Goal: Task Accomplishment & Management: Complete application form

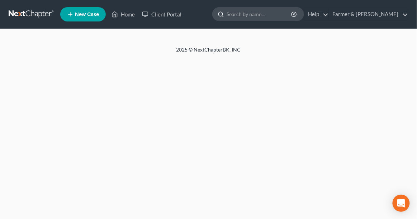
click at [288, 15] on input "search" at bounding box center [260, 14] width 66 height 13
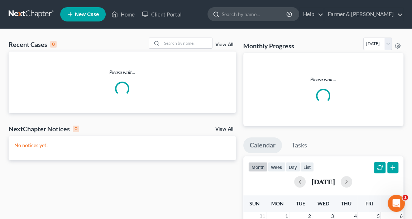
click at [288, 15] on input "search" at bounding box center [255, 14] width 66 height 13
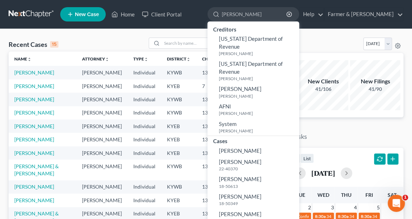
type input "[PERSON_NAME]"
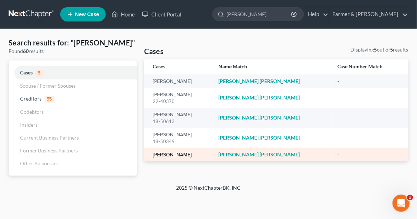
click at [177, 155] on link "[PERSON_NAME]" at bounding box center [172, 155] width 39 height 5
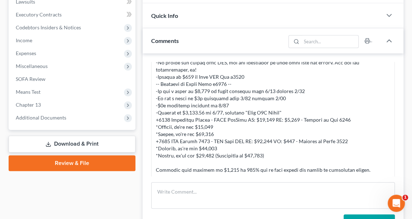
scroll to position [249, 0]
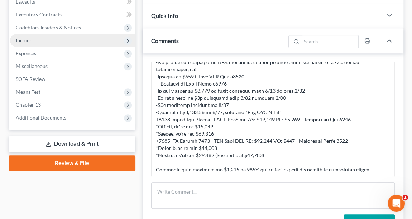
click at [48, 41] on span "Income" at bounding box center [72, 40] width 125 height 13
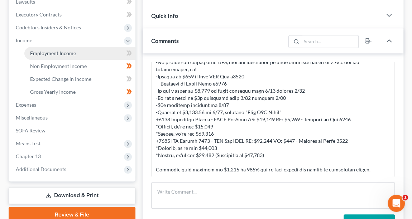
click at [53, 52] on span "Employment Income" at bounding box center [53, 53] width 46 height 6
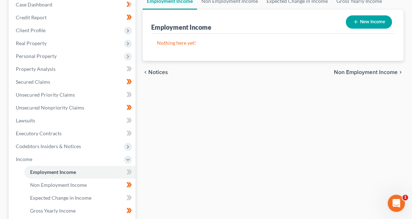
scroll to position [82, 0]
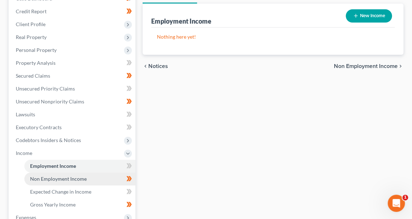
click at [85, 179] on span "Non Employment Income" at bounding box center [58, 179] width 57 height 6
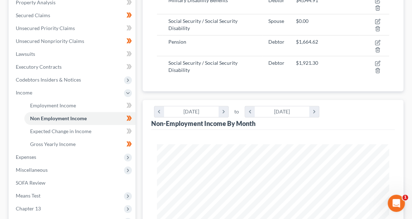
scroll to position [187, 0]
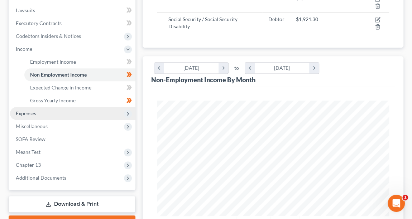
click at [43, 114] on span "Expenses" at bounding box center [72, 113] width 125 height 13
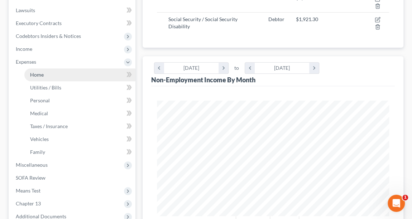
click at [44, 73] on link "Home" at bounding box center [79, 74] width 111 height 13
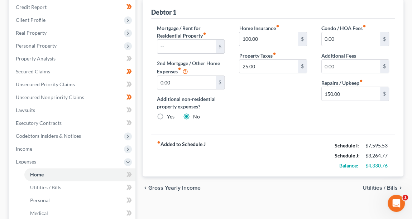
scroll to position [91, 0]
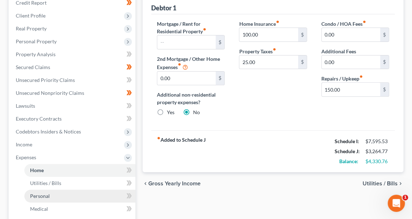
click at [55, 195] on link "Personal" at bounding box center [79, 196] width 111 height 13
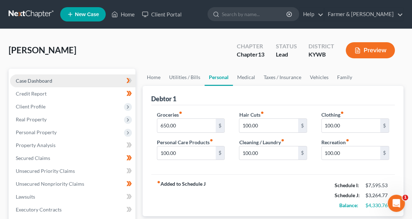
click at [61, 81] on link "Case Dashboard" at bounding box center [72, 81] width 125 height 13
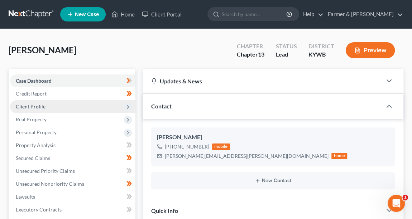
click at [43, 105] on span "Client Profile" at bounding box center [31, 107] width 30 height 6
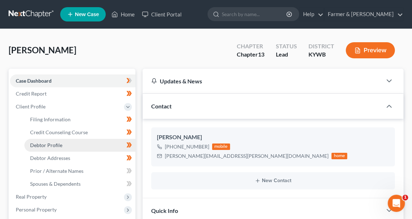
click at [55, 144] on span "Debtor Profile" at bounding box center [46, 145] width 32 height 6
select select "1"
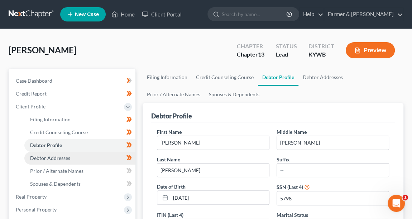
click at [57, 157] on span "Debtor Addresses" at bounding box center [50, 158] width 40 height 6
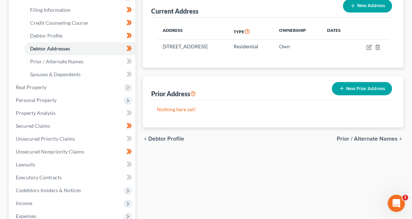
scroll to position [120, 0]
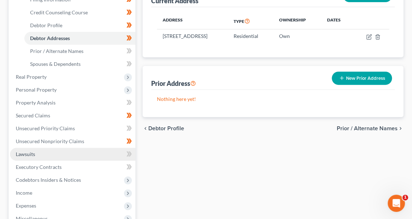
click at [40, 152] on link "Lawsuits" at bounding box center [72, 154] width 125 height 13
